Goal: Task Accomplishment & Management: Complete application form

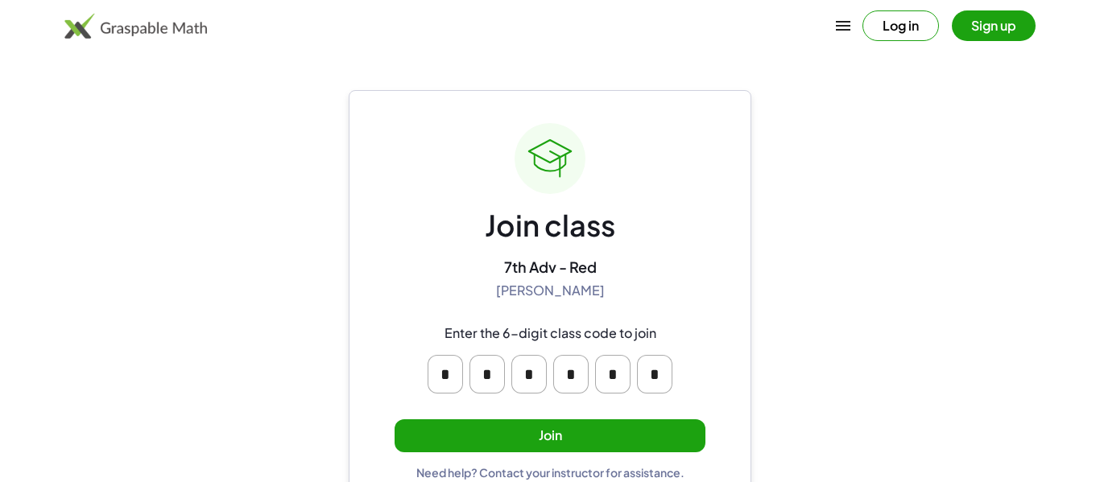
scroll to position [31, 0]
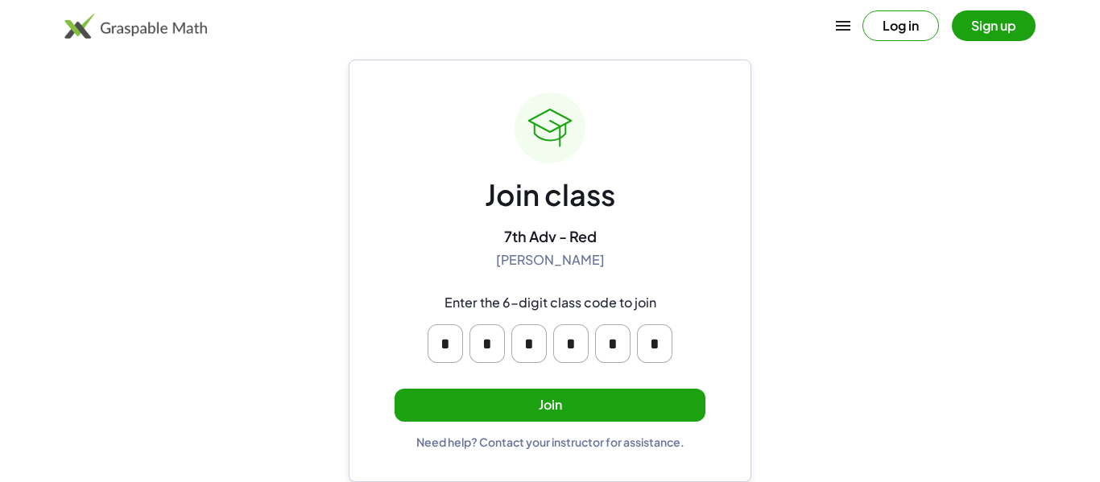
click at [533, 411] on button "Join" at bounding box center [549, 405] width 311 height 33
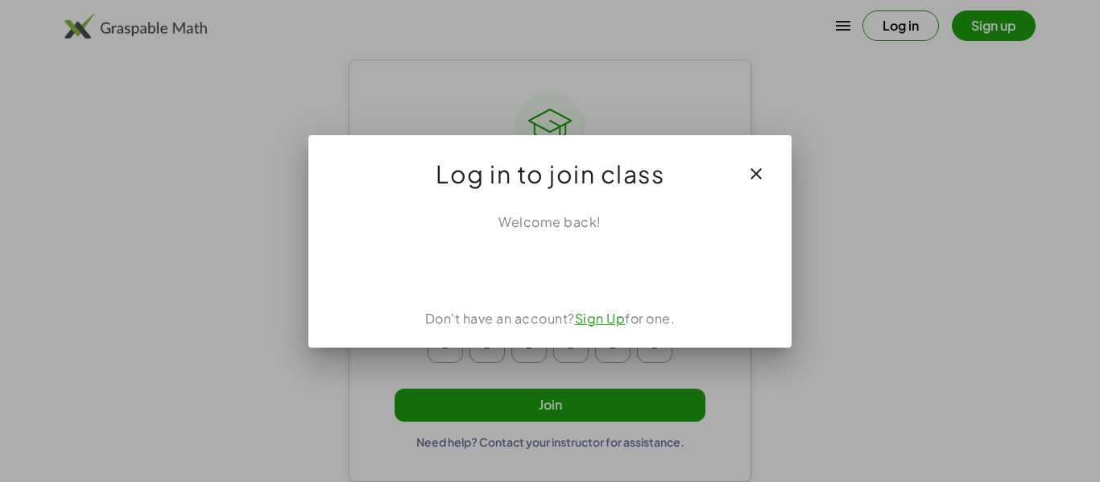
scroll to position [0, 0]
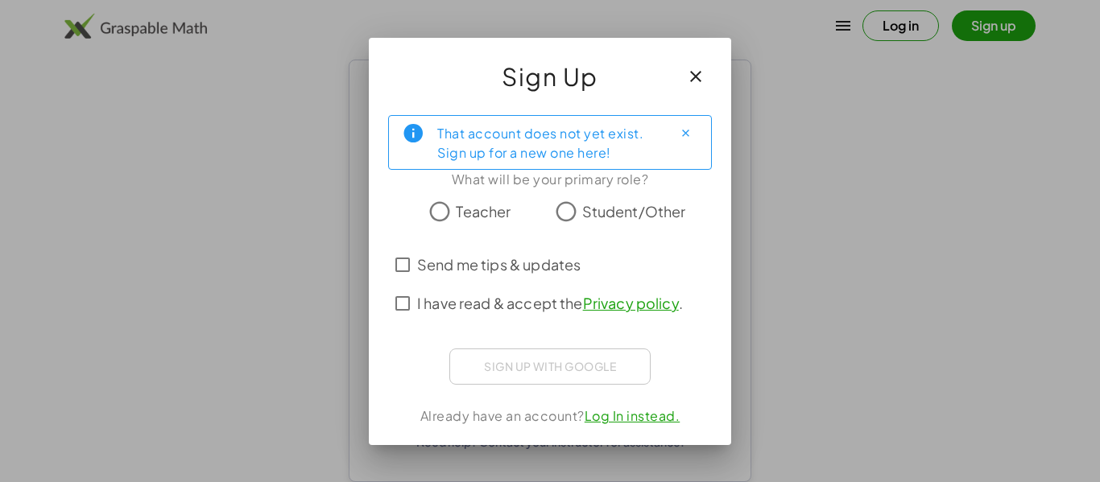
click at [584, 211] on span "Student/Other" at bounding box center [634, 211] width 104 height 22
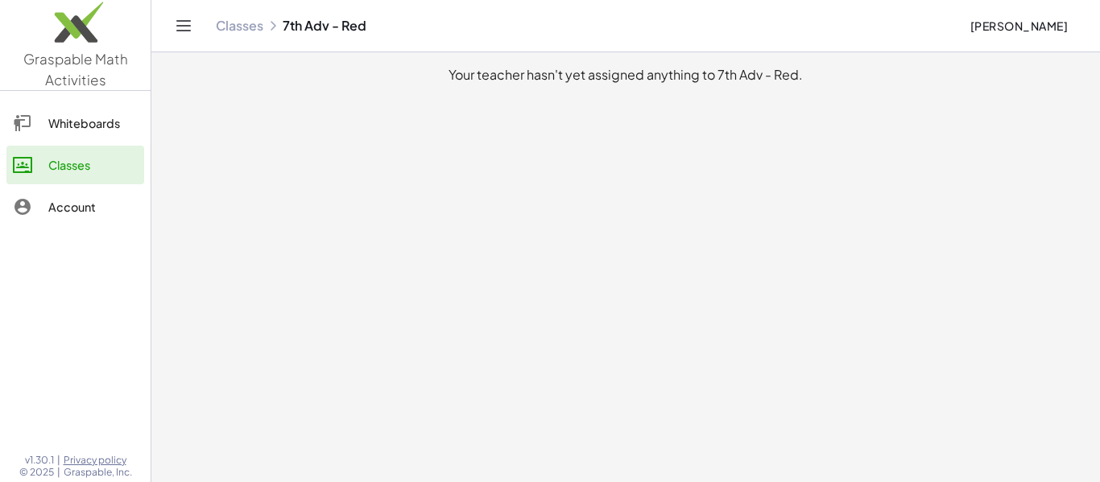
click at [61, 190] on link "Account" at bounding box center [75, 207] width 138 height 39
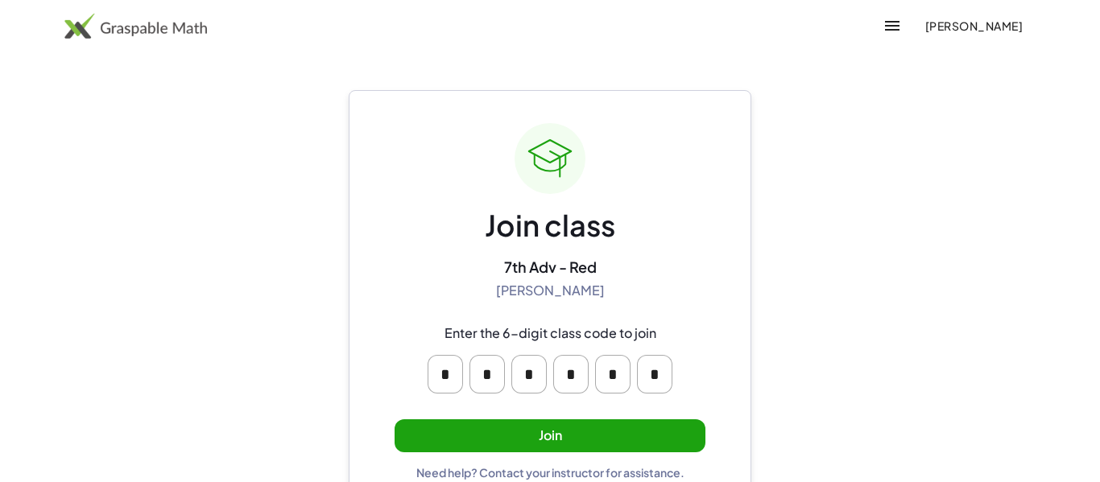
scroll to position [31, 0]
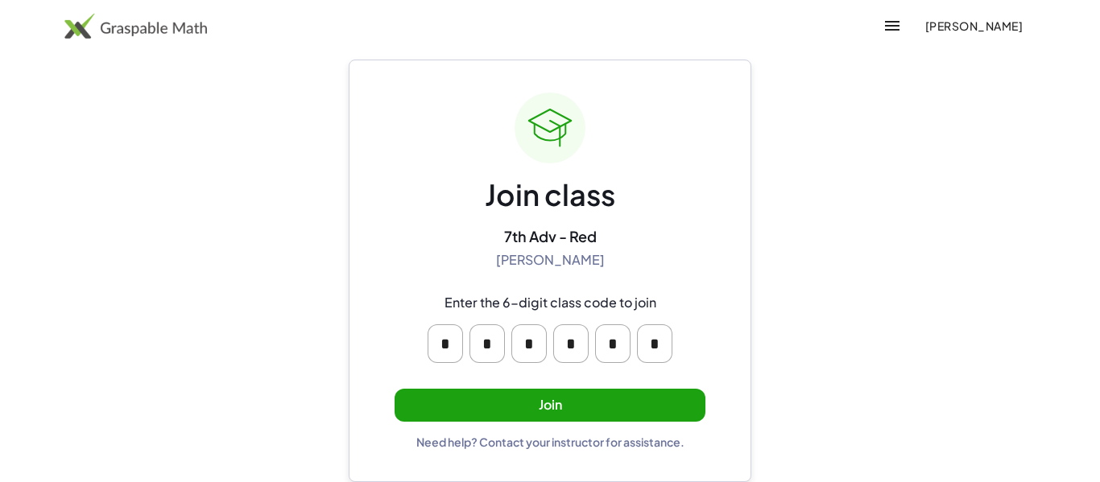
click at [468, 403] on button "Join" at bounding box center [549, 405] width 311 height 33
